Goal: Information Seeking & Learning: Learn about a topic

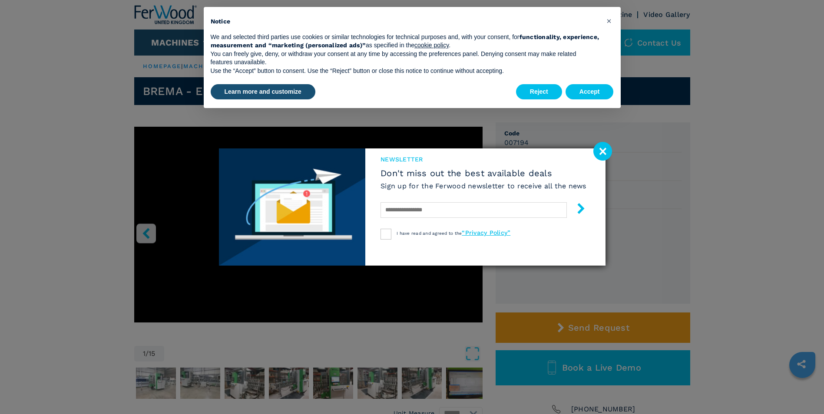
click at [604, 151] on image at bounding box center [602, 151] width 19 height 19
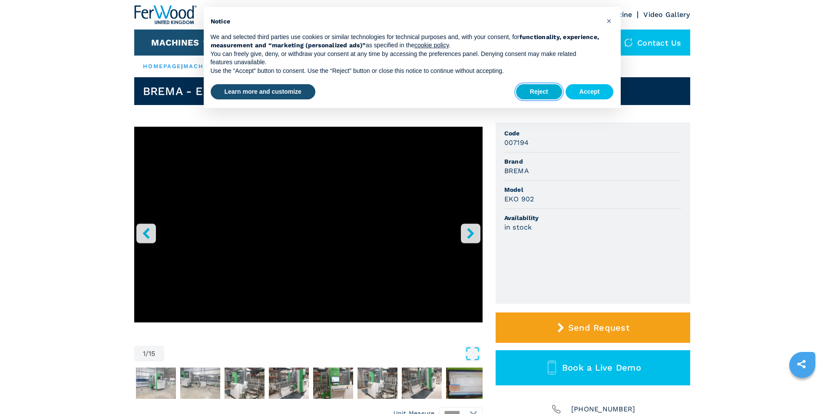
click at [544, 91] on button "Reject" at bounding box center [539, 92] width 46 height 16
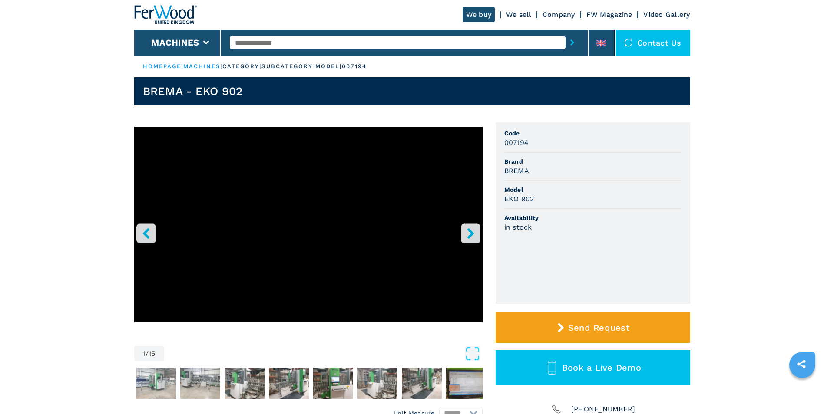
click at [473, 231] on icon "right-button" at bounding box center [470, 233] width 11 height 11
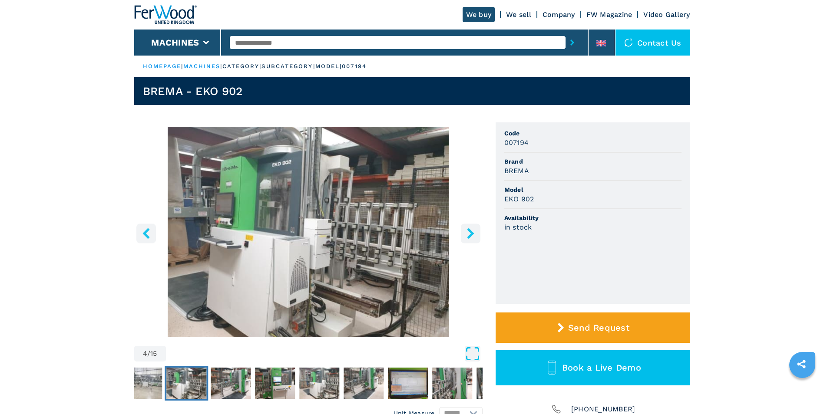
click at [470, 351] on icon "Open Fullscreen" at bounding box center [473, 354] width 16 height 16
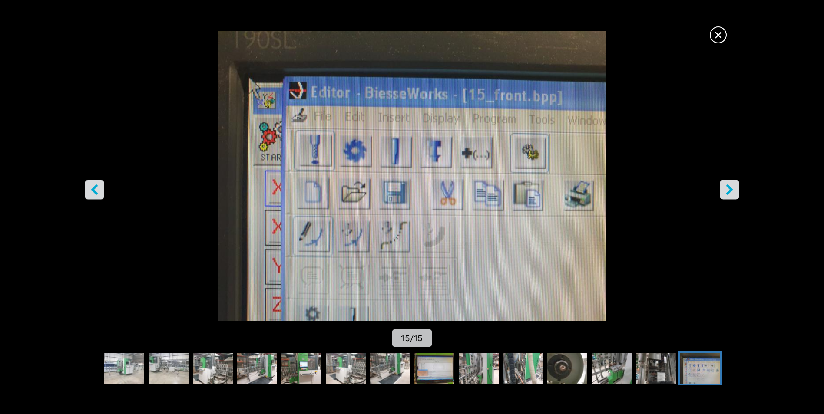
click at [92, 188] on icon "left-button" at bounding box center [94, 190] width 11 height 11
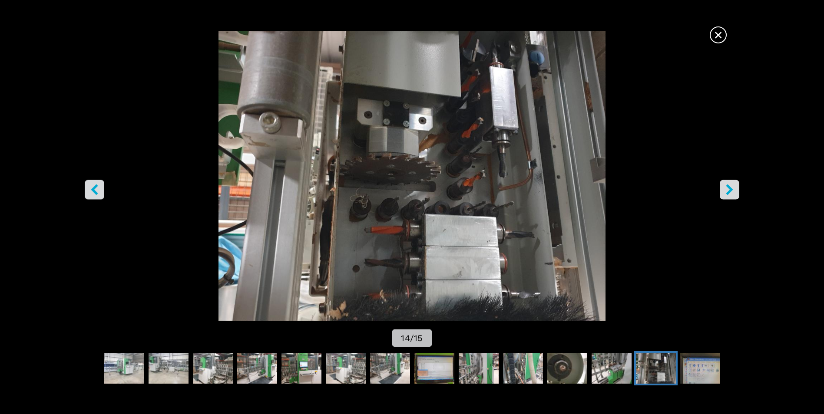
click at [92, 188] on icon "left-button" at bounding box center [94, 190] width 11 height 11
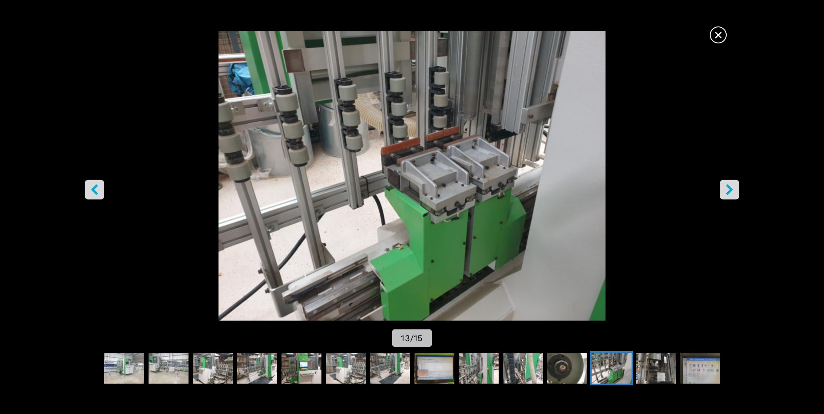
click at [92, 188] on icon "left-button" at bounding box center [94, 190] width 11 height 11
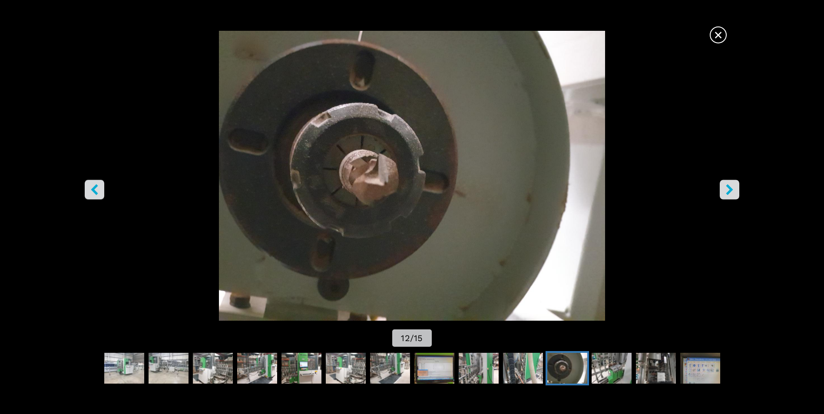
click at [99, 191] on icon "left-button" at bounding box center [94, 190] width 11 height 11
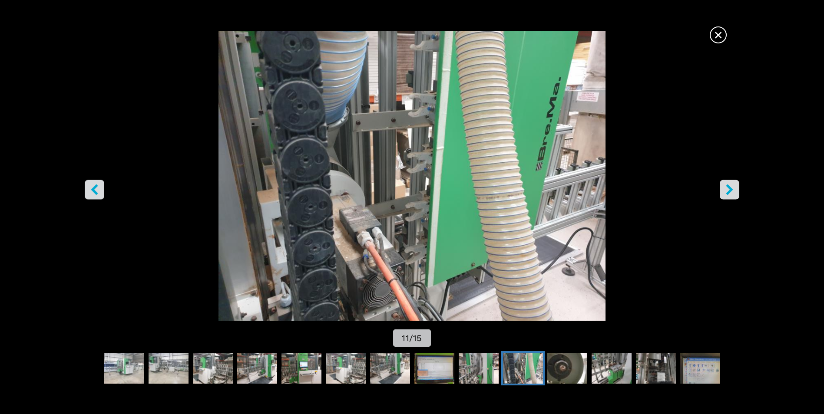
click at [730, 190] on icon "right-button" at bounding box center [729, 190] width 7 height 11
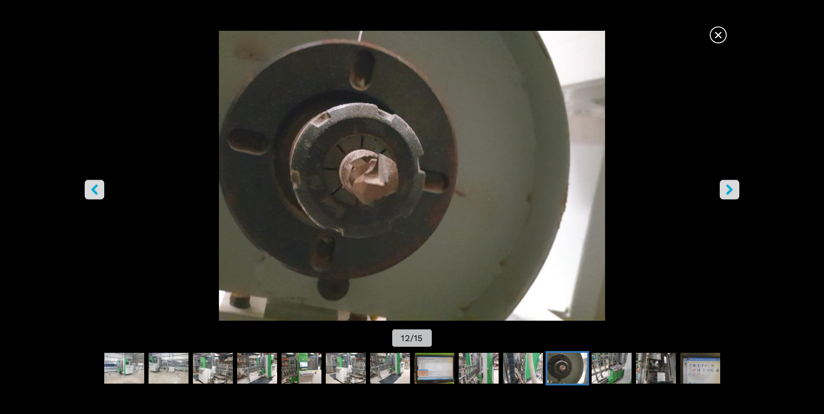
click at [730, 190] on icon "right-button" at bounding box center [729, 190] width 7 height 11
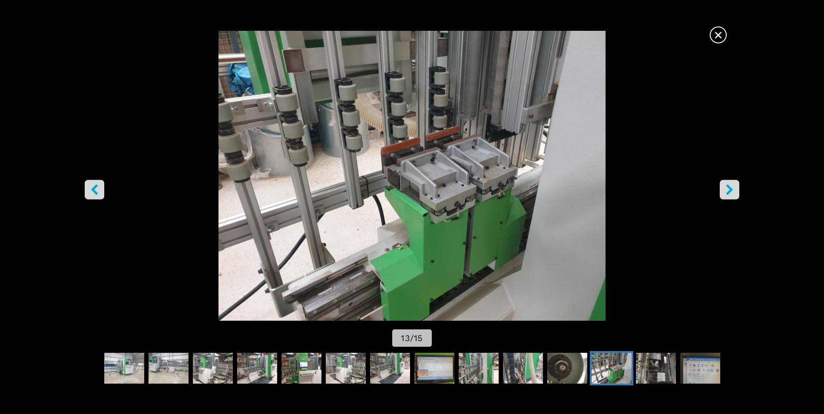
click at [718, 30] on span "×" at bounding box center [717, 33] width 15 height 15
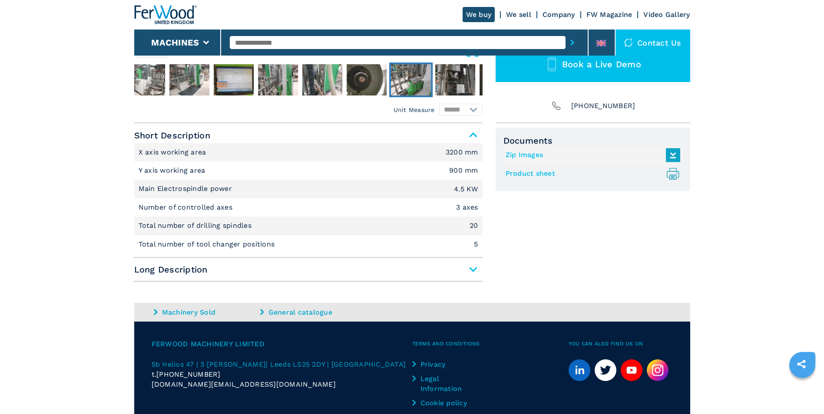
scroll to position [304, 0]
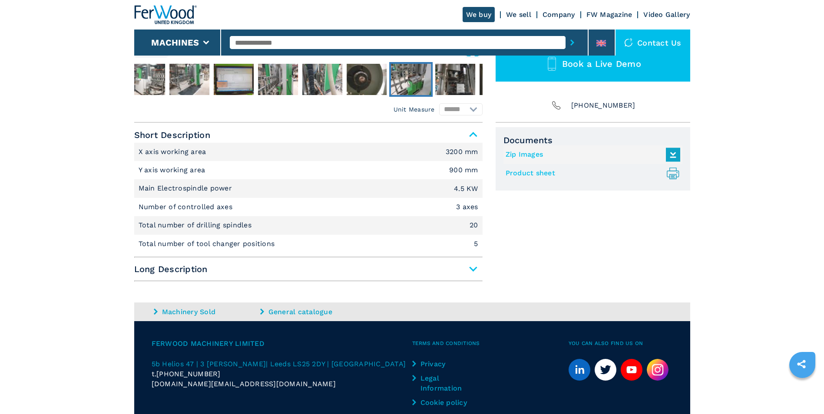
click at [473, 268] on span "Long Description" at bounding box center [308, 269] width 348 height 16
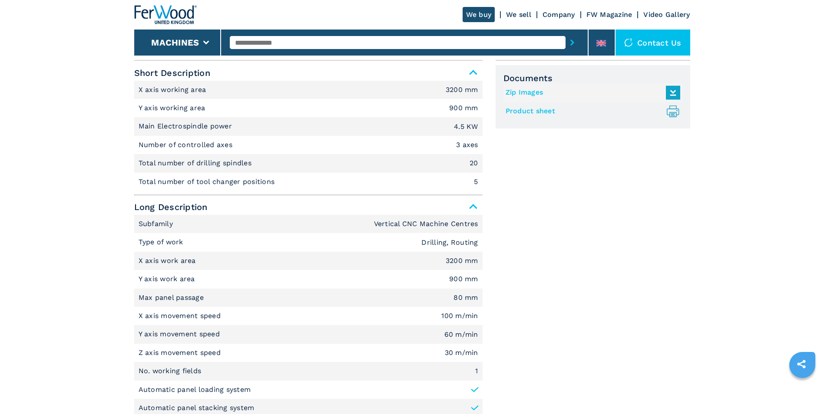
scroll to position [347, 0]
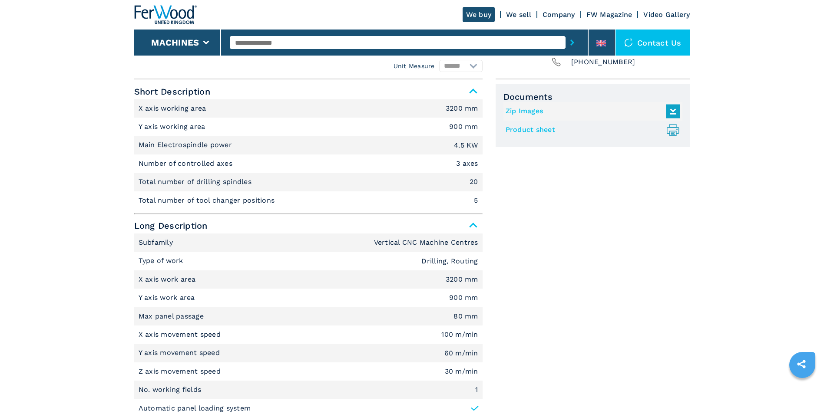
click at [476, 225] on span "Long Description" at bounding box center [308, 226] width 348 height 16
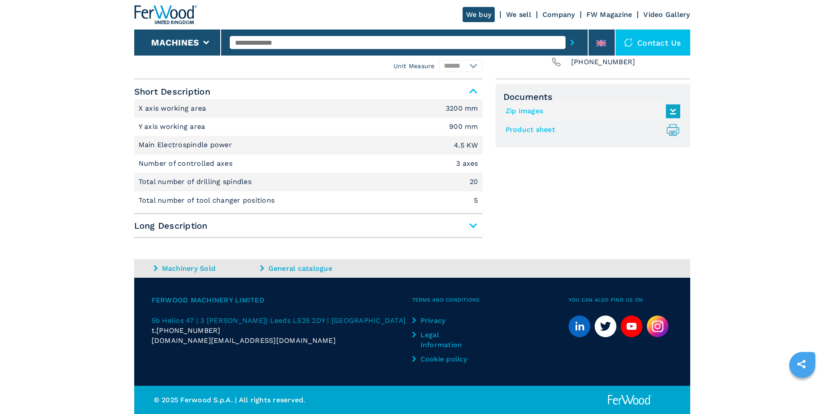
click at [472, 226] on span "Long Description" at bounding box center [308, 226] width 348 height 16
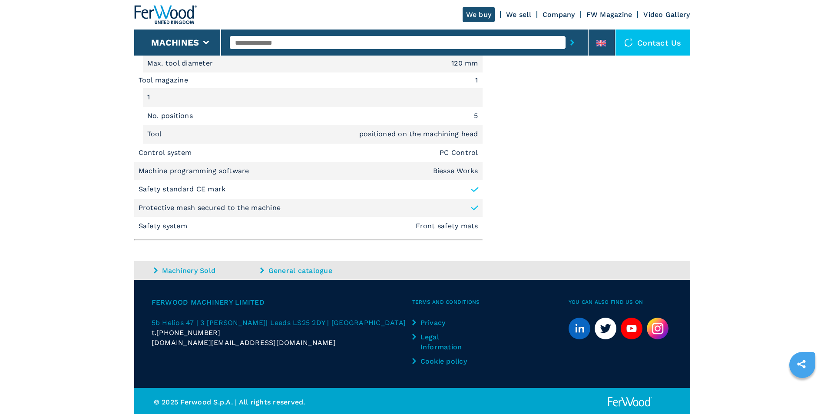
scroll to position [1073, 0]
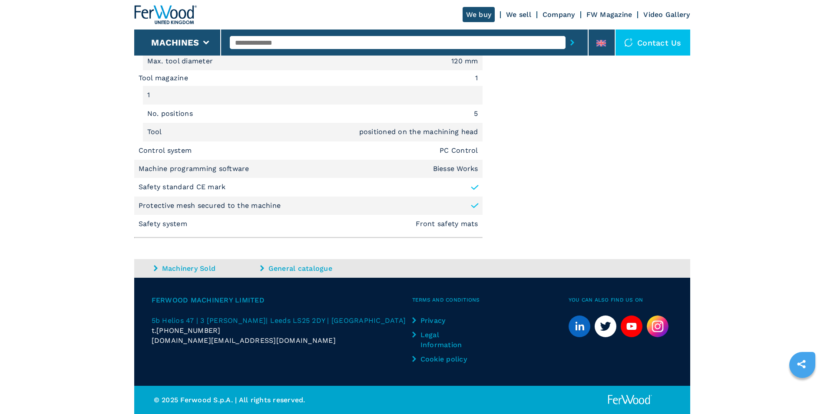
click at [459, 169] on em "Biesse Works" at bounding box center [455, 168] width 45 height 7
click at [474, 188] on icon at bounding box center [474, 187] width 6 height 4
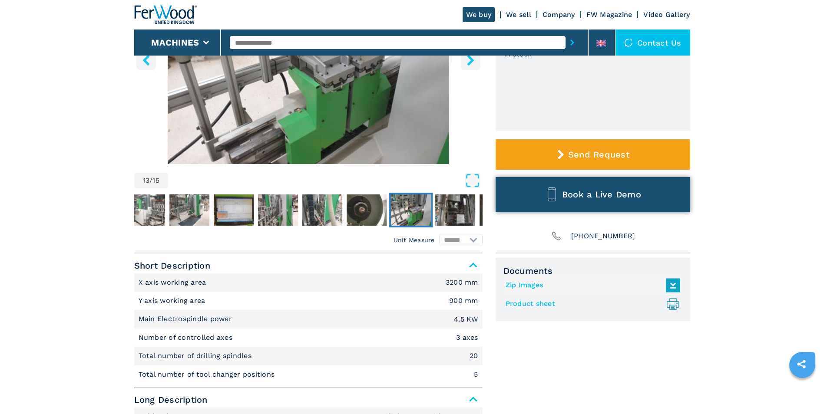
scroll to position [174, 0]
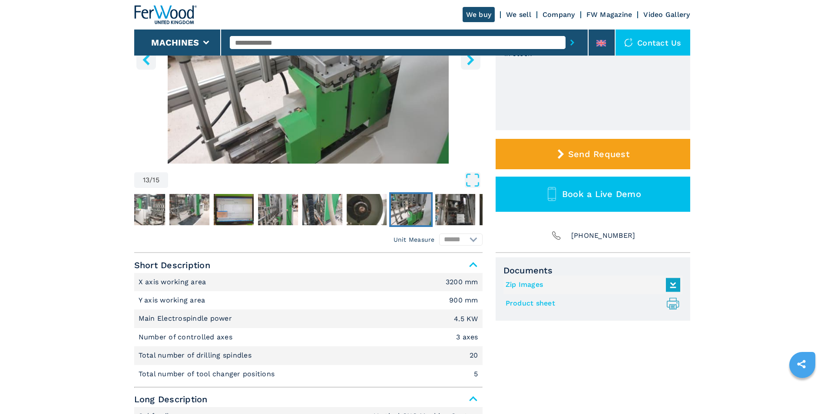
click at [674, 285] on icon at bounding box center [673, 285] width 19 height 18
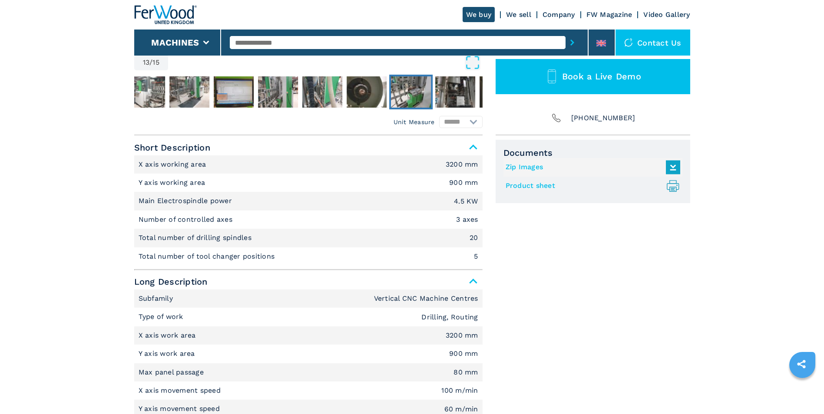
scroll to position [217, 0]
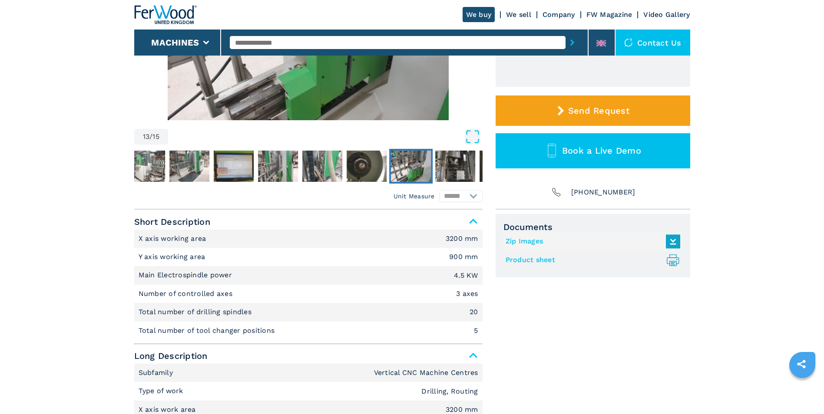
click at [540, 260] on link "Product sheet .prefix__st0{stroke-linecap:round;stroke-linejoin:round}.prefix__…" at bounding box center [590, 260] width 170 height 14
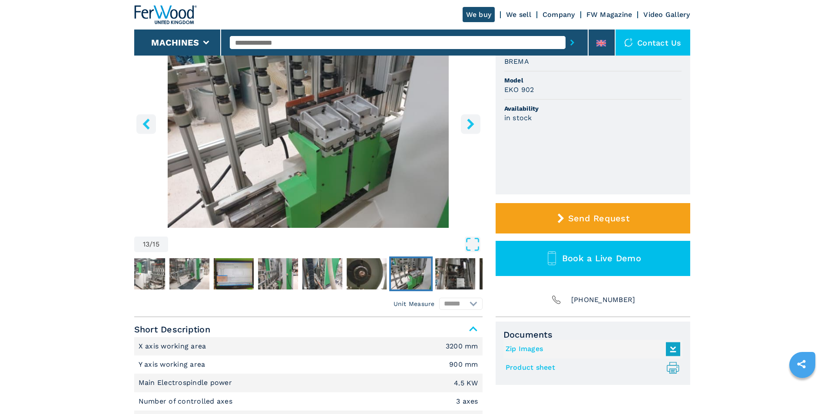
scroll to position [0, 0]
